Goal: Check status

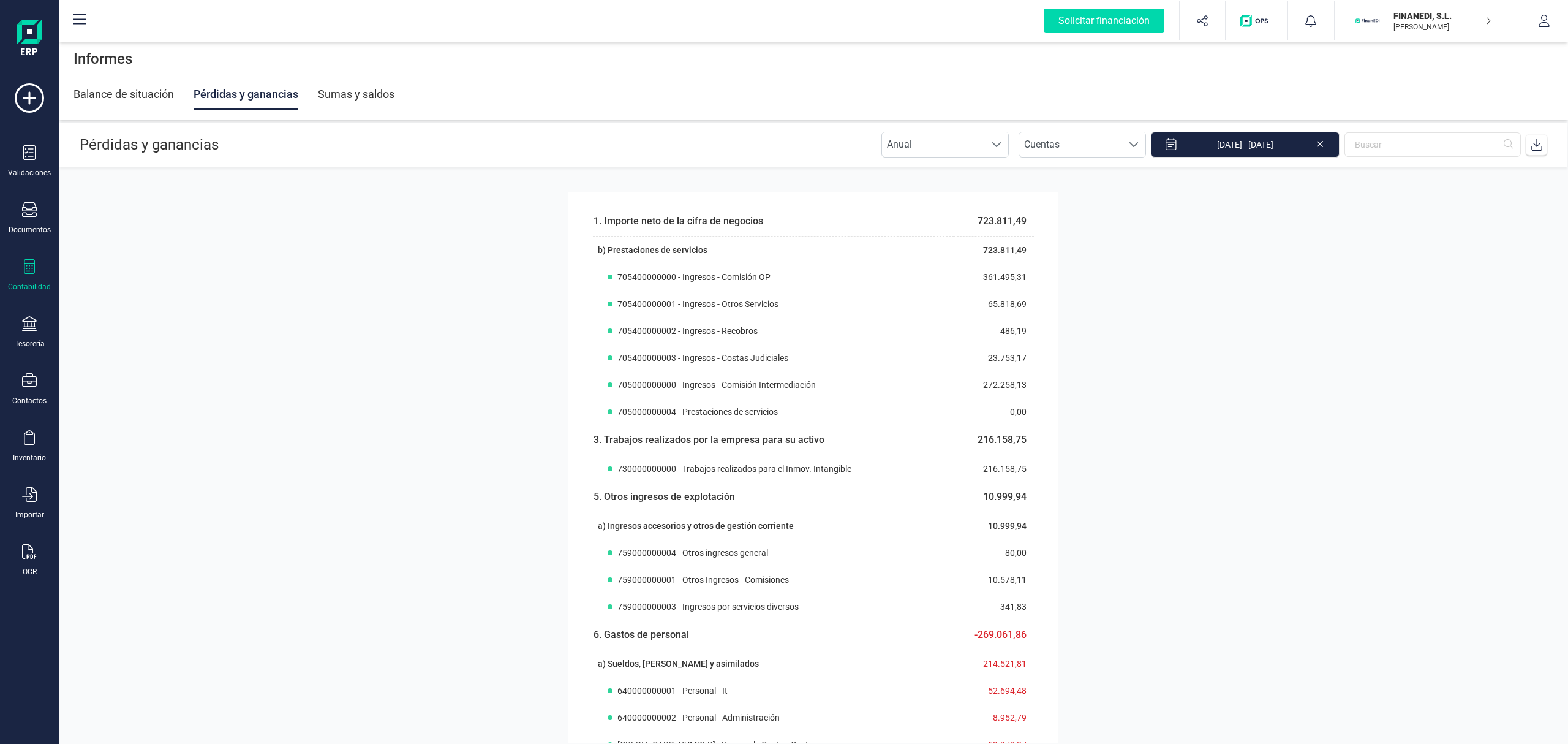
click at [1294, 279] on section "1. Importe neto de la cifra de negocios 723.811,49 b) Prestaciones de servicios…" at bounding box center [813, 455] width 1509 height 576
click at [1267, 158] on div "Anual Anual Cuentas Cuentas [DATE] - [DATE]" at bounding box center [1214, 145] width 666 height 26
click at [1266, 146] on input "[DATE] - [DATE]" at bounding box center [1246, 145] width 189 height 26
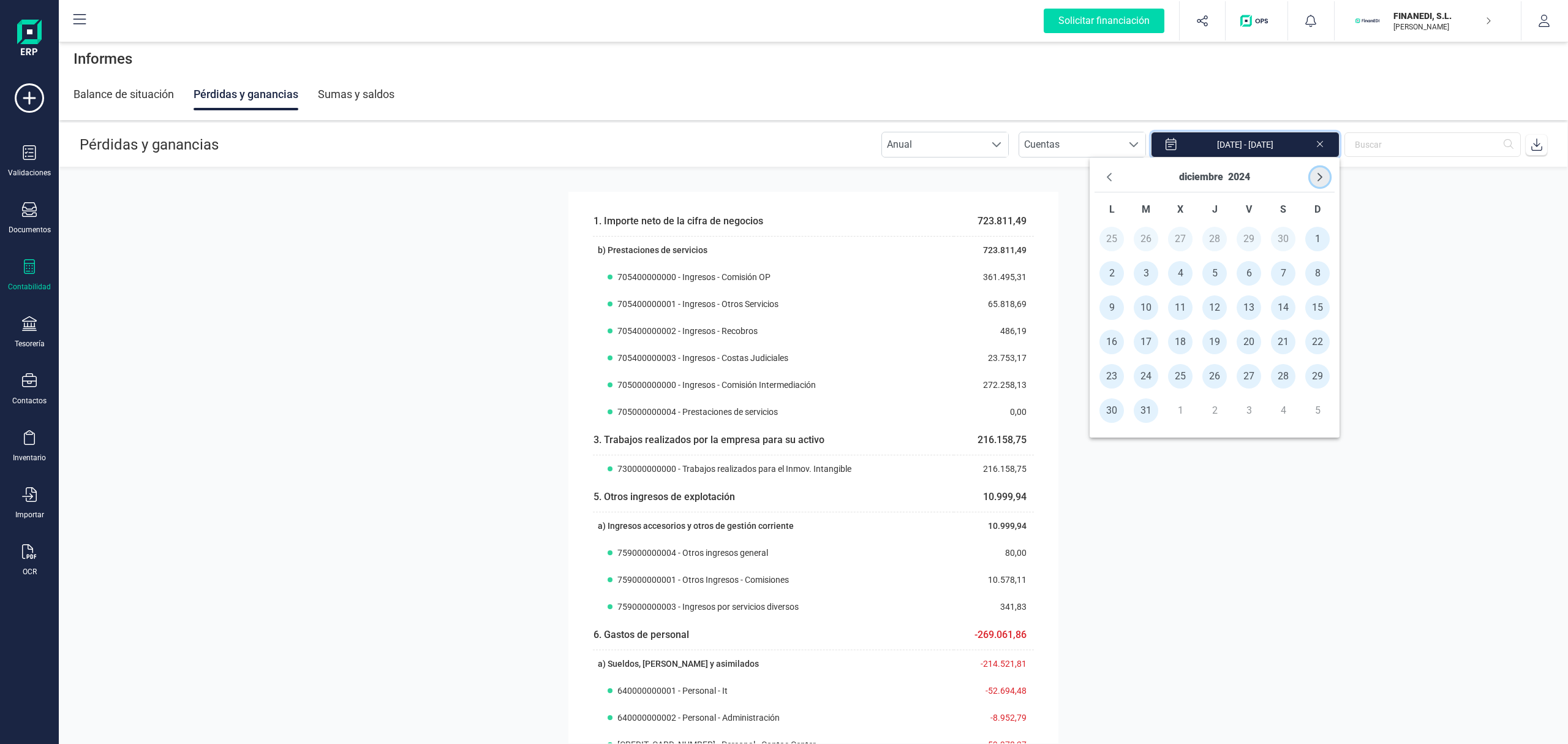
click at [1312, 171] on button "Next Month" at bounding box center [1320, 177] width 20 height 20
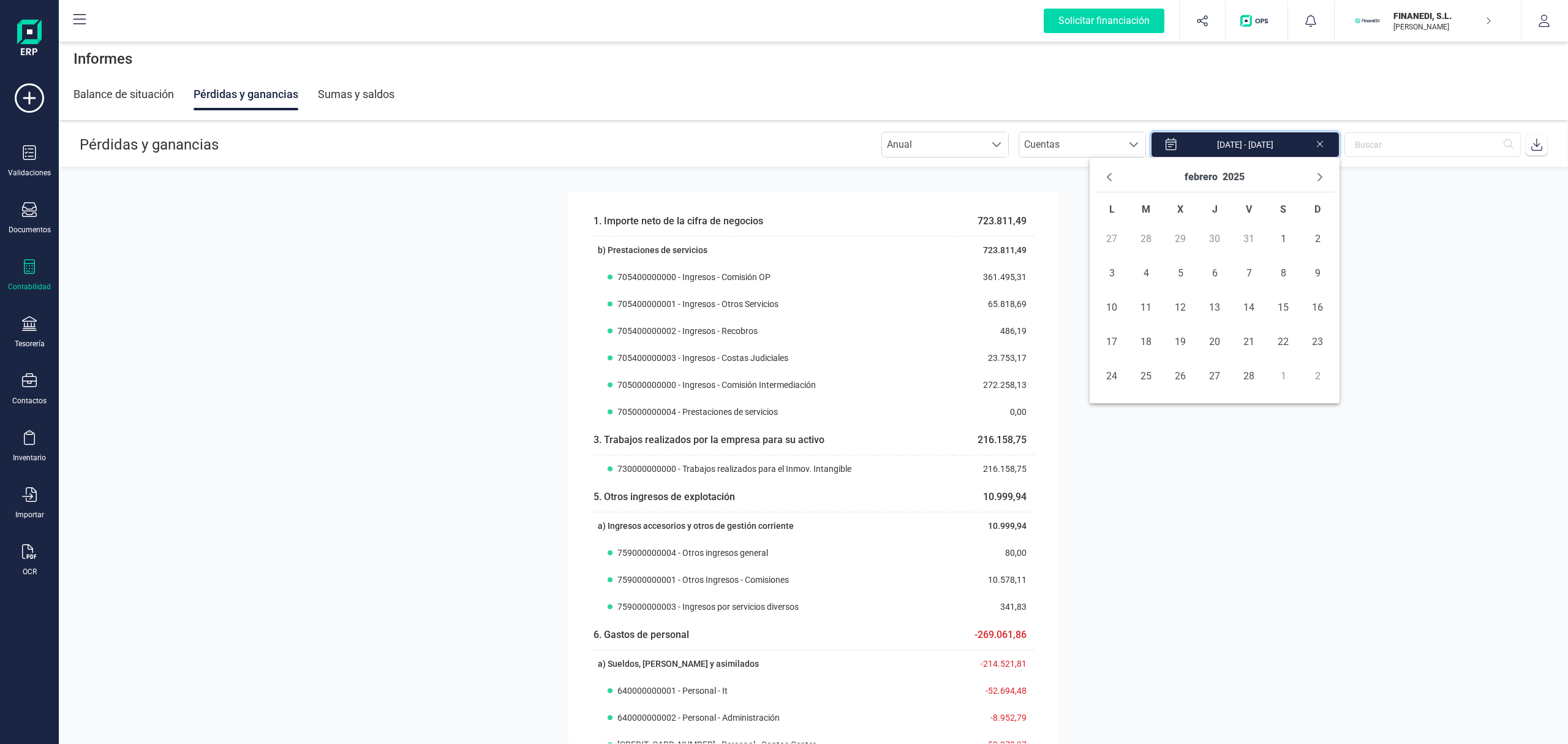
click at [1312, 171] on button "Next Month" at bounding box center [1320, 177] width 20 height 20
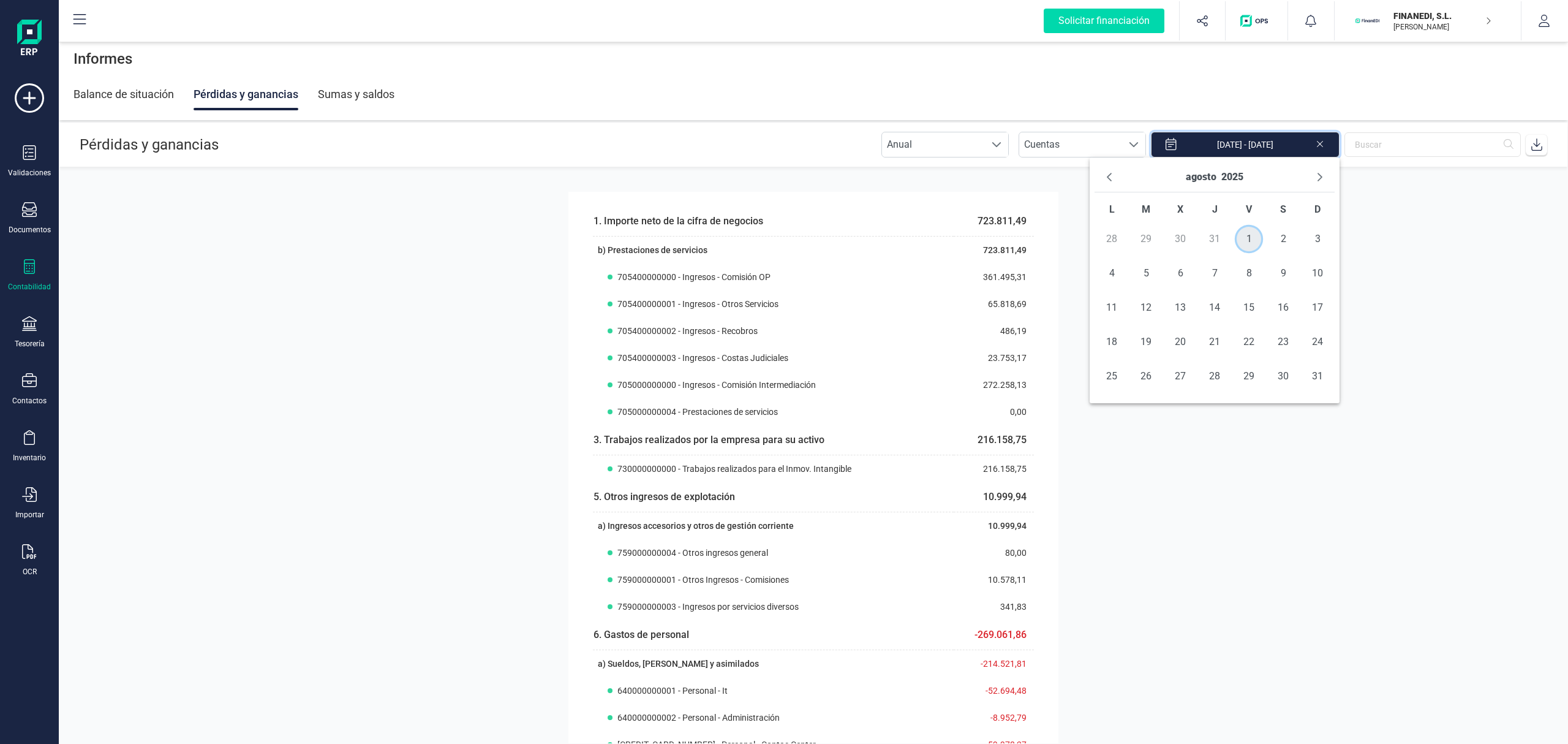
click at [1240, 240] on span "1" at bounding box center [1249, 239] width 25 height 25
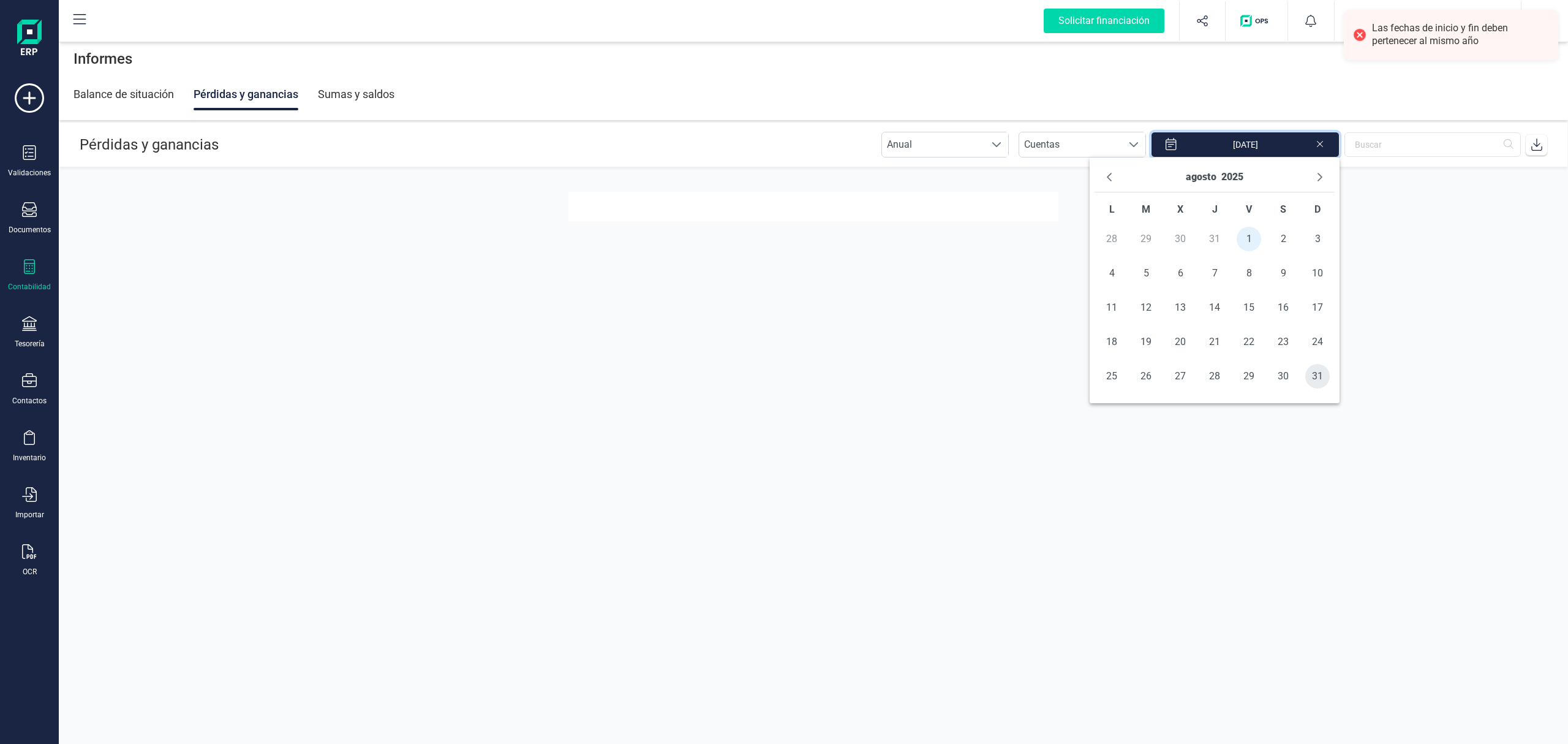
click at [1313, 382] on span "31" at bounding box center [1318, 377] width 25 height 25
type input "[DATE] - [DATE]"
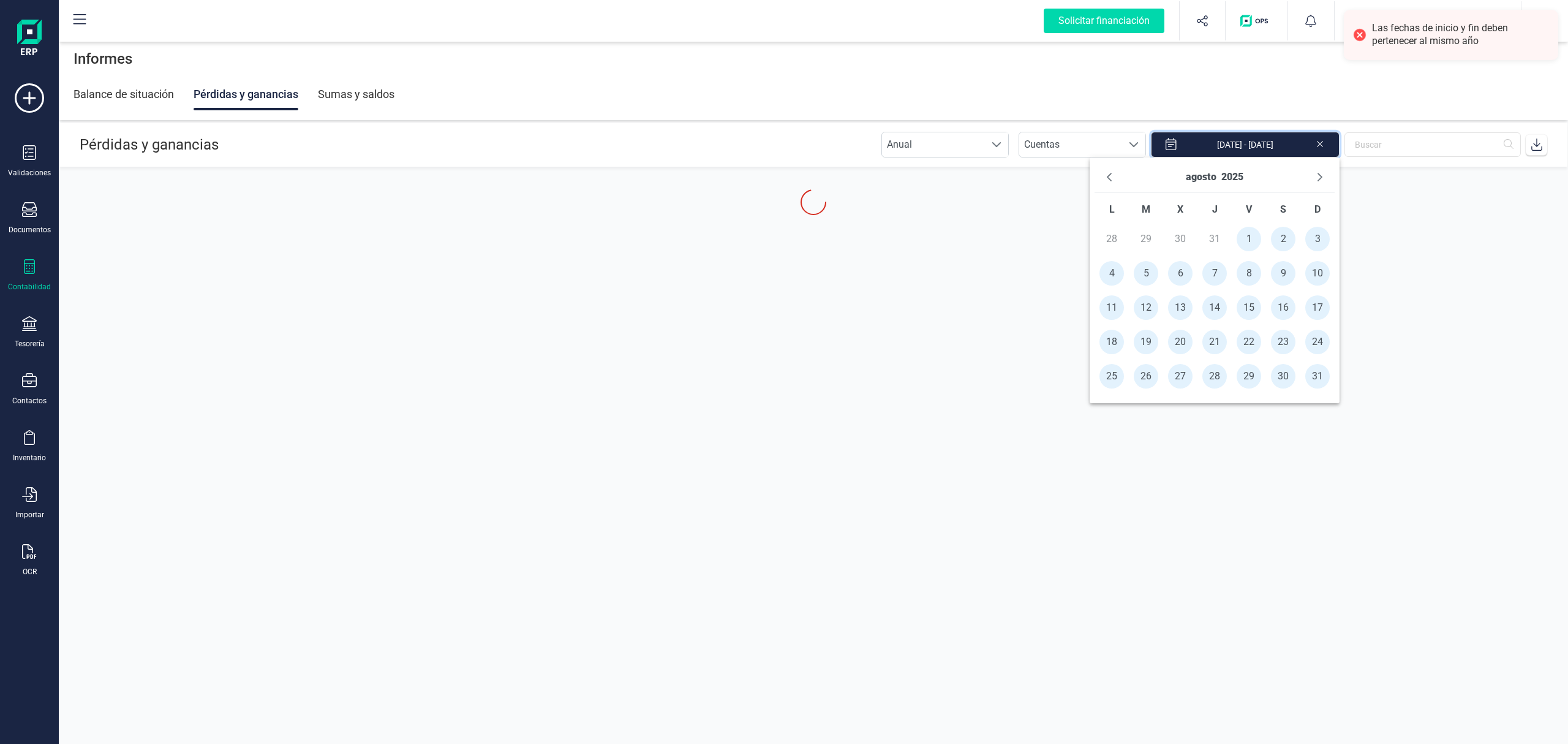
click at [1027, 274] on section "Pérdidas y ganancias Anual Anual Cuentas Cuentas [DATE] - [DATE]" at bounding box center [813, 410] width 1509 height 576
click at [1039, 104] on div "Balance de situación Pérdidas y ganancias Sumas y saldos" at bounding box center [813, 94] width 1480 height 32
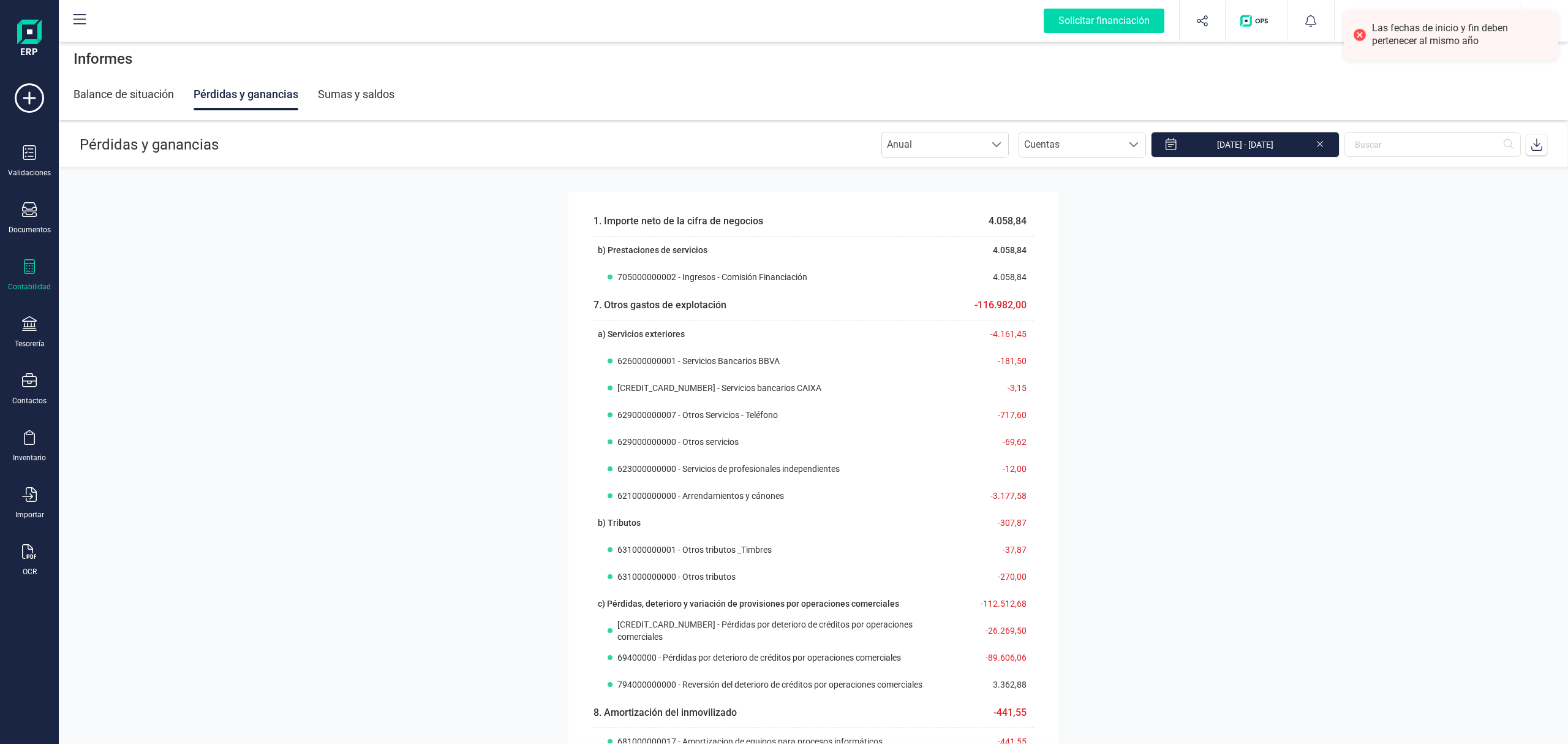
click at [1544, 145] on span at bounding box center [1537, 145] width 25 height 25
click at [1537, 156] on span at bounding box center [1537, 145] width 25 height 25
